Goal: Register for event/course

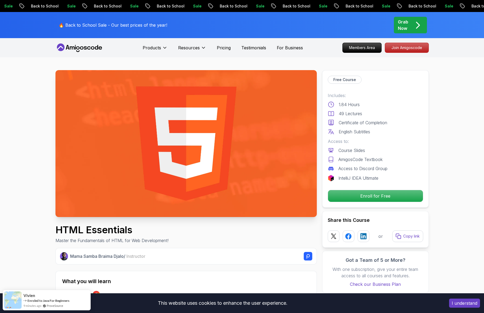
click at [192, 114] on img at bounding box center [187, 143] width 262 height 147
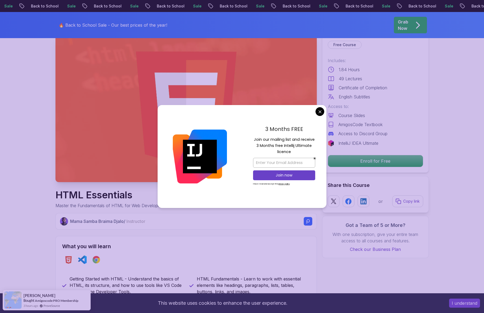
scroll to position [35, 0]
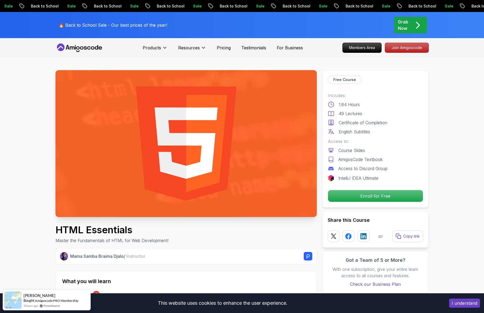
scroll to position [0, 0]
click at [219, 49] on p "Pricing" at bounding box center [224, 48] width 14 height 6
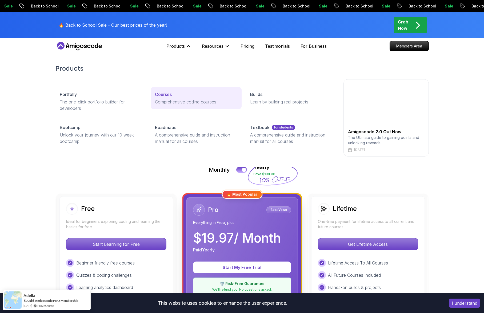
scroll to position [2, 0]
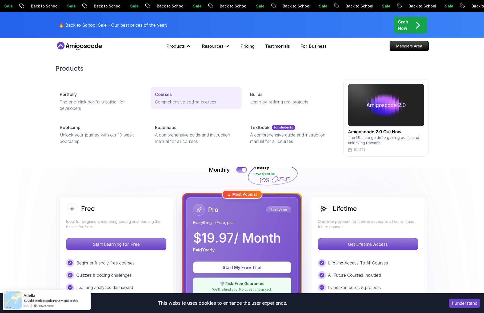
click at [170, 96] on p "Courses" at bounding box center [163, 94] width 17 height 6
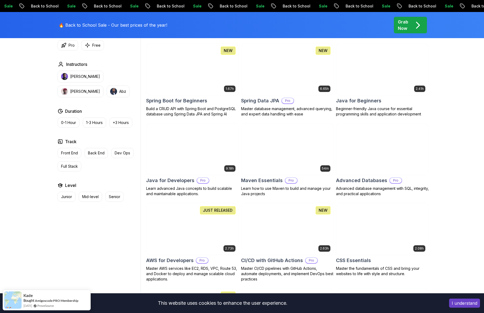
scroll to position [248, 0]
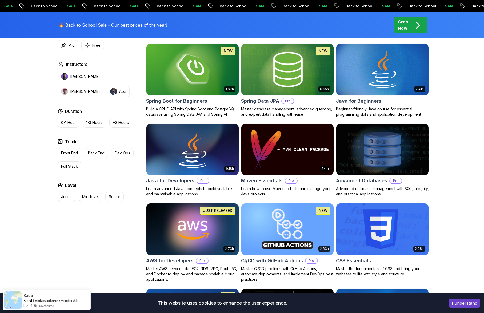
click at [367, 232] on img at bounding box center [382, 229] width 97 height 54
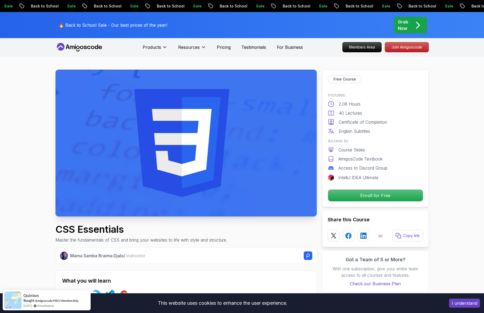
scroll to position [1, 0]
click at [360, 196] on p "Enroll for Free" at bounding box center [375, 195] width 90 height 11
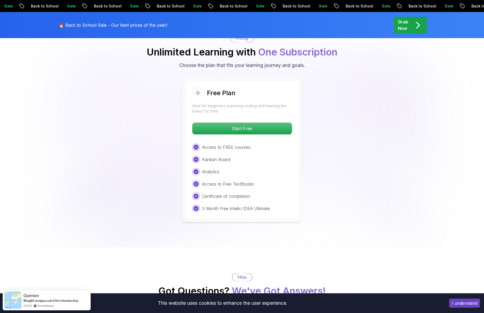
scroll to position [1123, 0]
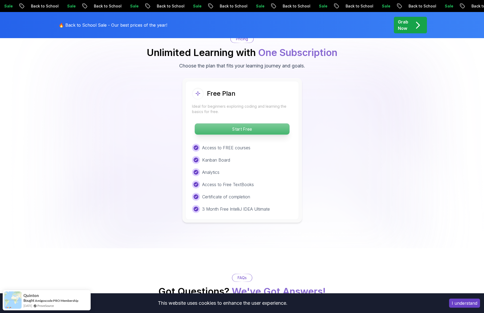
click at [236, 128] on p "Start Free" at bounding box center [242, 129] width 95 height 11
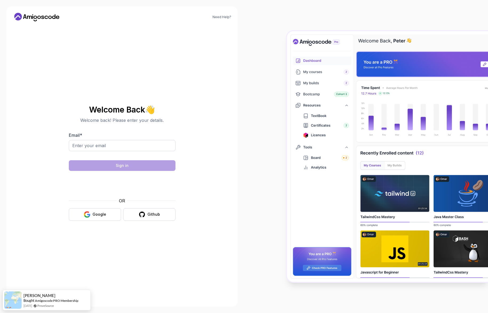
drag, startPoint x: 208, startPoint y: 175, endPoint x: 206, endPoint y: 173, distance: 2.9
click at [207, 174] on section "Welcome Back 👋 Welcome back! Please enter your details. Email * Sign in OR Goog…" at bounding box center [122, 163] width 179 height 126
click at [110, 148] on input "Email *" at bounding box center [122, 145] width 107 height 11
type input "[PERSON_NAME][EMAIL_ADDRESS][PERSON_NAME][DOMAIN_NAME]"
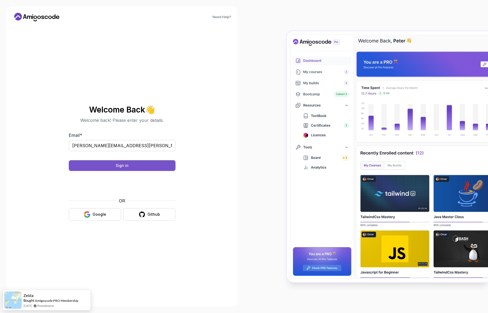
click at [136, 168] on button "Sign in" at bounding box center [122, 165] width 107 height 11
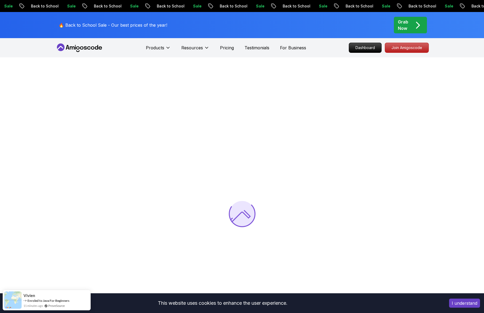
click at [474, 303] on button "I understand" at bounding box center [465, 303] width 31 height 9
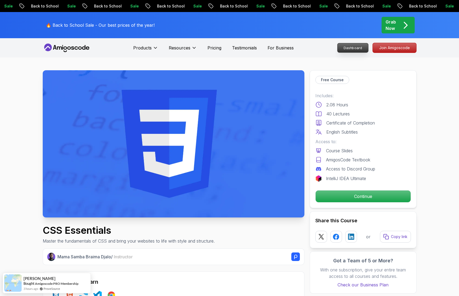
click at [353, 49] on p "Dashboard" at bounding box center [352, 47] width 31 height 9
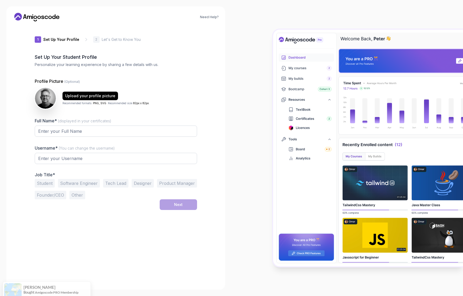
type input "dynamicfoxef5d6"
click at [72, 133] on input "Full Name* (displayed in your certificates)" at bounding box center [116, 130] width 162 height 11
type input "Jon Burke"
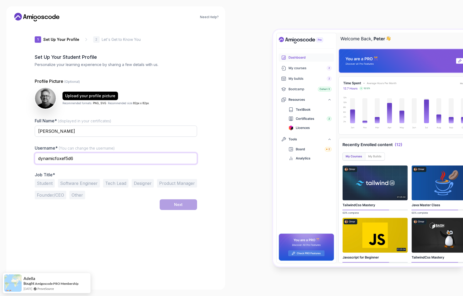
click at [85, 159] on input "dynamicfoxef5d6" at bounding box center [116, 158] width 162 height 11
type input "jbcdv"
click at [59, 198] on button "Founder/CEO" at bounding box center [50, 195] width 31 height 9
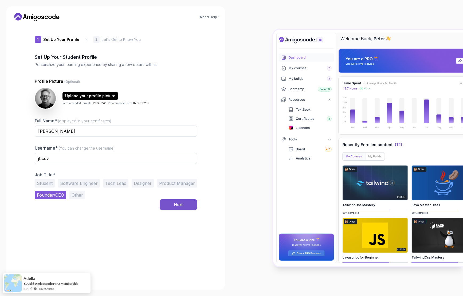
click at [177, 206] on div "Next" at bounding box center [178, 204] width 9 height 5
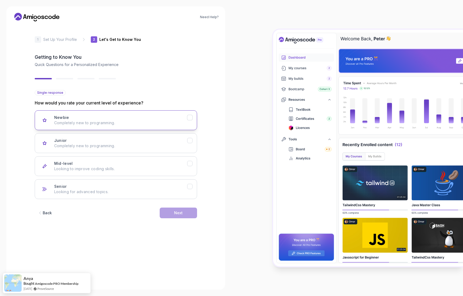
click at [81, 123] on p "Completely new to programming." at bounding box center [120, 122] width 133 height 5
click at [177, 211] on div "Next" at bounding box center [178, 212] width 9 height 5
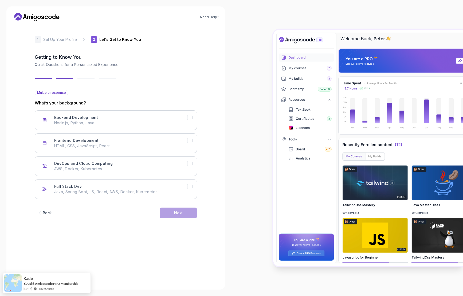
click at [160, 87] on div "2 Let's Get to Know You 1 Set Up Your Profile 2 Let's Get to Know You Getting t…" at bounding box center [116, 154] width 162 height 257
click at [127, 102] on p "What’s your background?" at bounding box center [116, 103] width 162 height 6
click at [112, 145] on p "HTML, CSS, JavaScript, React" at bounding box center [120, 145] width 133 height 5
click at [173, 215] on button "Next" at bounding box center [178, 212] width 37 height 11
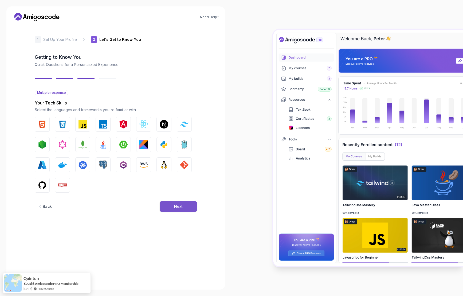
click at [170, 203] on button "Next" at bounding box center [178, 206] width 37 height 11
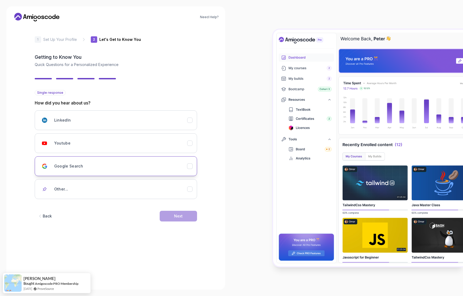
click at [110, 164] on div "Google Search" at bounding box center [120, 166] width 133 height 11
click at [184, 219] on button "Next" at bounding box center [178, 216] width 37 height 11
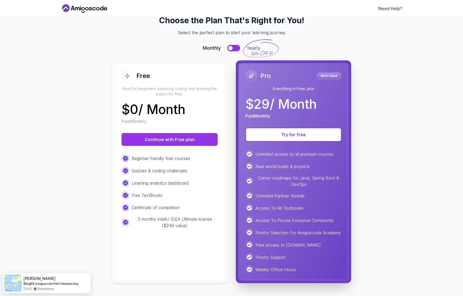
scroll to position [19, 0]
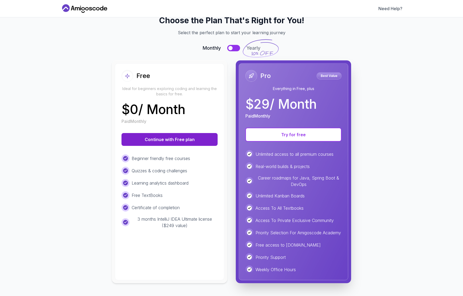
click at [191, 138] on button "Continue with Free plan" at bounding box center [169, 139] width 96 height 13
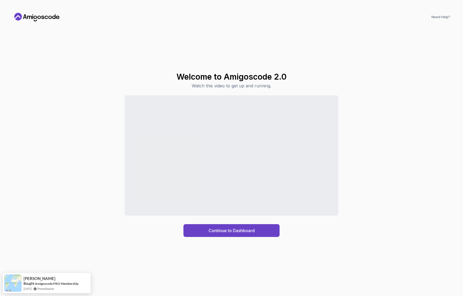
click at [175, 28] on div "Welcome to Amigoscode 2.0 Watch this video to get up and running. Continue to D…" at bounding box center [231, 154] width 437 height 257
